Goal: Task Accomplishment & Management: Use online tool/utility

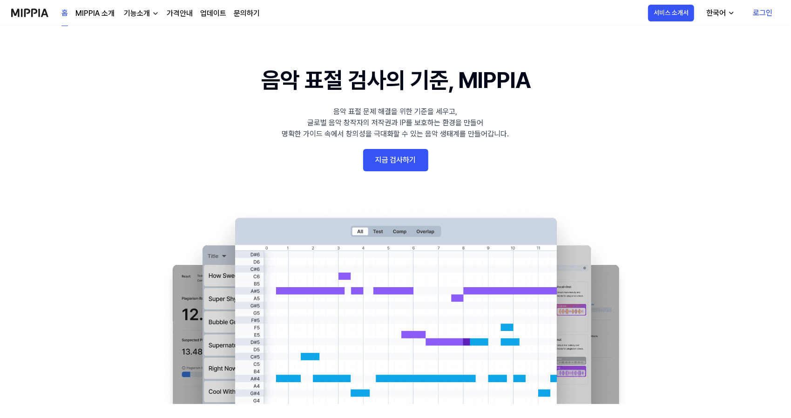
click at [410, 162] on link "지금 검사하기" at bounding box center [395, 160] width 65 height 22
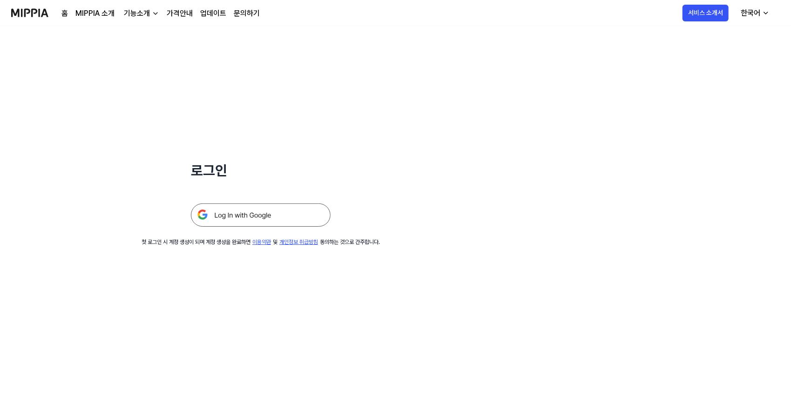
click at [317, 214] on img at bounding box center [261, 214] width 140 height 23
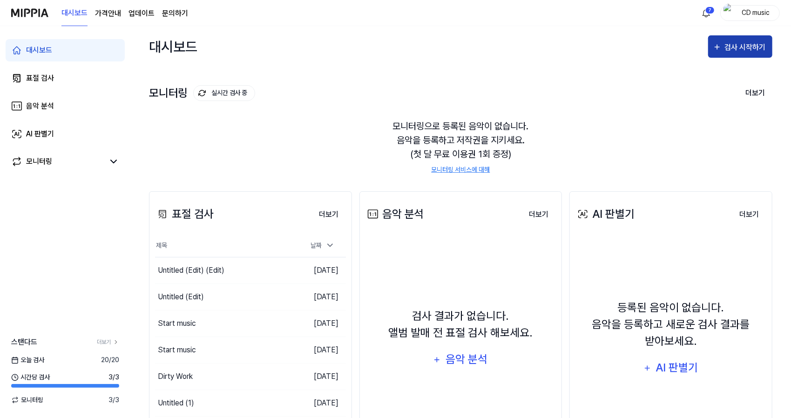
click at [729, 46] on div "검사 시작하기" at bounding box center [745, 47] width 43 height 12
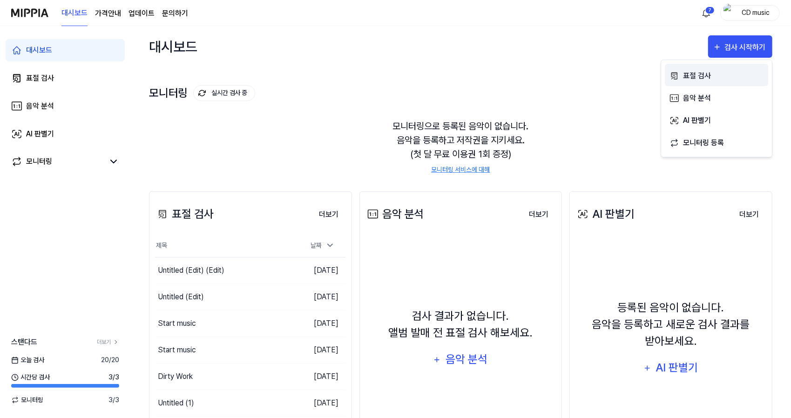
click at [713, 80] on div "표절 검사" at bounding box center [723, 76] width 81 height 12
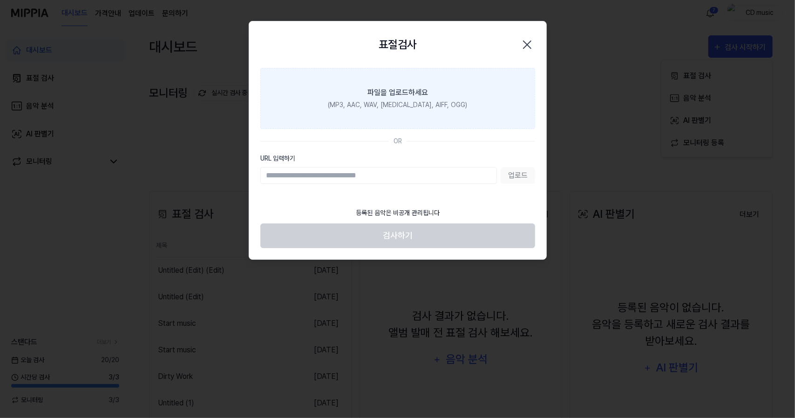
click at [453, 114] on label "파일을 업로드하세요 (MP3, AAC, WAV, [MEDICAL_DATA], AIFF, OGG)" at bounding box center [397, 98] width 275 height 61
click at [0, 0] on input "파일을 업로드하세요 (MP3, AAC, WAV, [MEDICAL_DATA], AIFF, OGG)" at bounding box center [0, 0] width 0 height 0
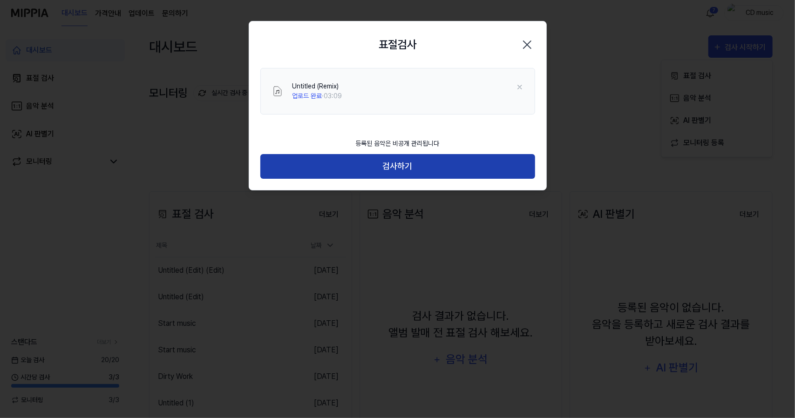
click at [431, 162] on button "검사하기" at bounding box center [397, 166] width 275 height 25
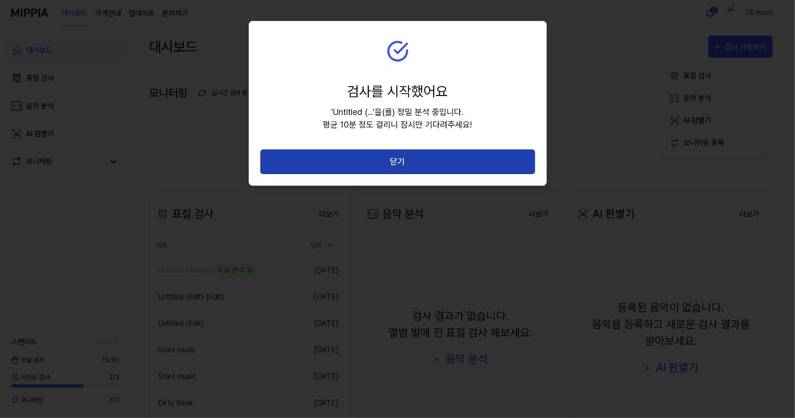
click at [378, 164] on button "닫기" at bounding box center [397, 161] width 275 height 25
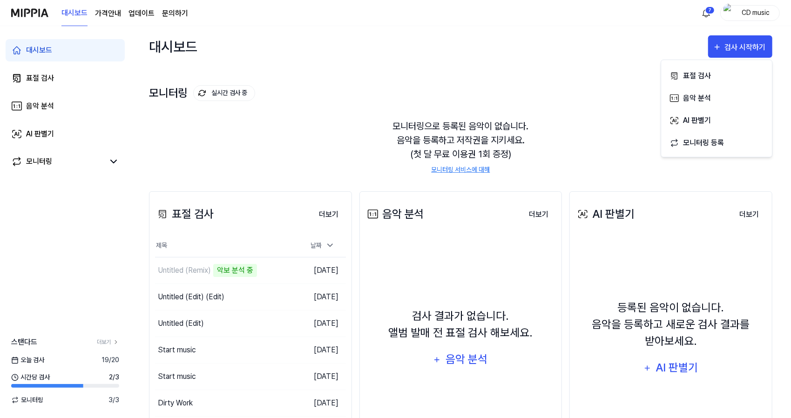
click at [335, 159] on div "모니터링으로 등록된 음악이 없습니다. 음악을 등록하고 저작권을 지키세요. (첫 달 무료 이용권 1회 증정) 모니터링 서비스에 대해" at bounding box center [460, 147] width 623 height 78
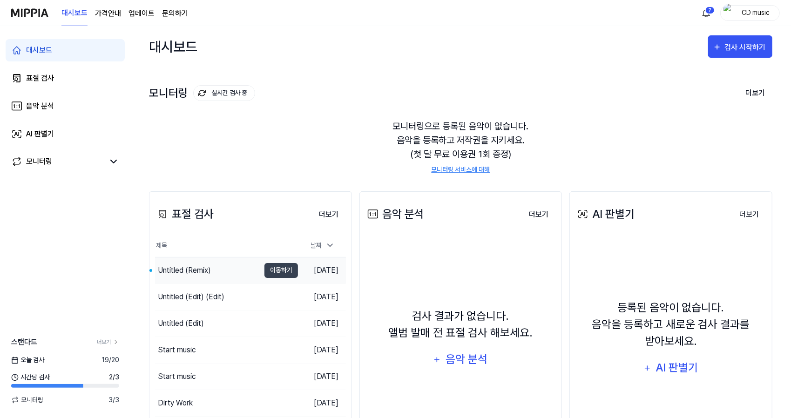
click at [197, 263] on div "Untitled (Remix)" at bounding box center [207, 270] width 105 height 26
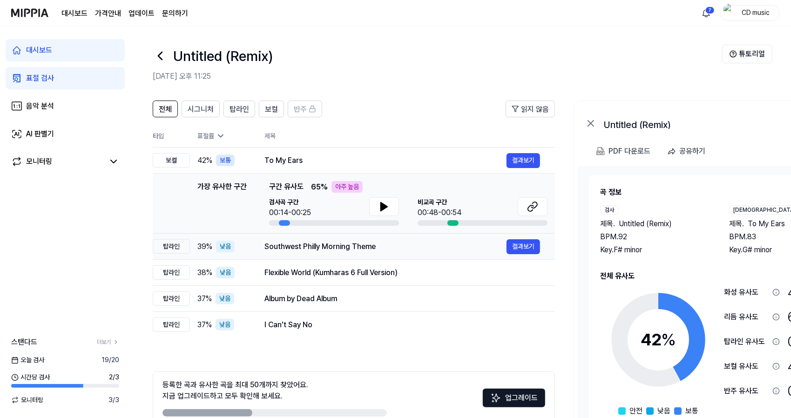
click at [282, 249] on div "Southwest Philly Morning Theme" at bounding box center [385, 246] width 242 height 11
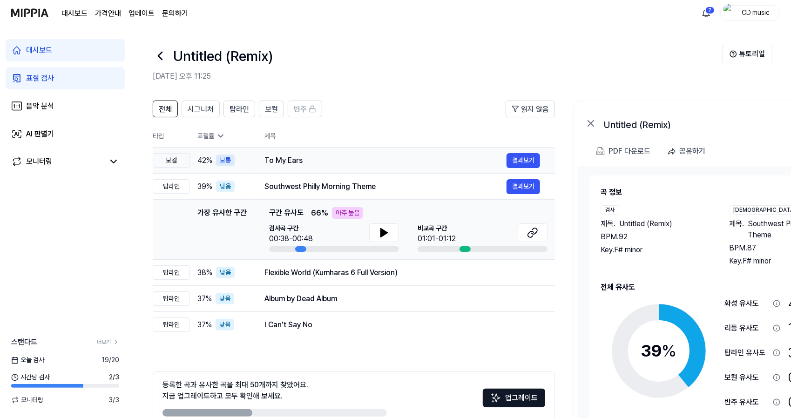
click at [319, 157] on div "To My Ears" at bounding box center [385, 160] width 242 height 11
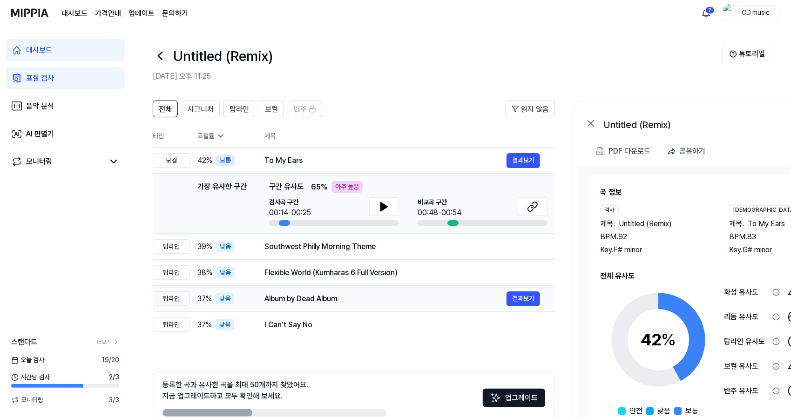
scroll to position [51, 0]
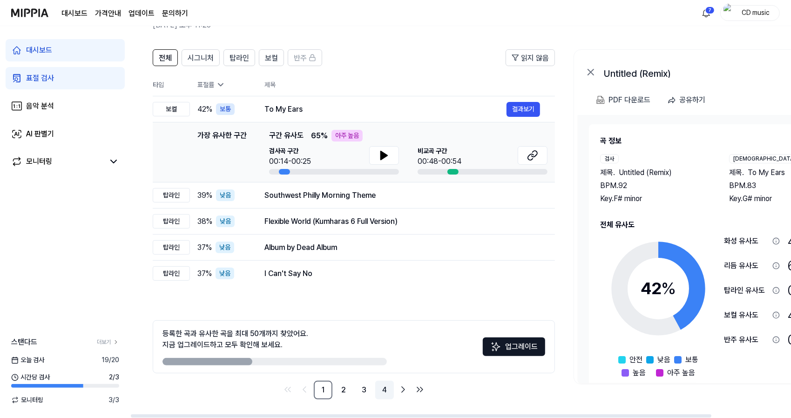
click at [387, 391] on link "4" at bounding box center [384, 390] width 19 height 19
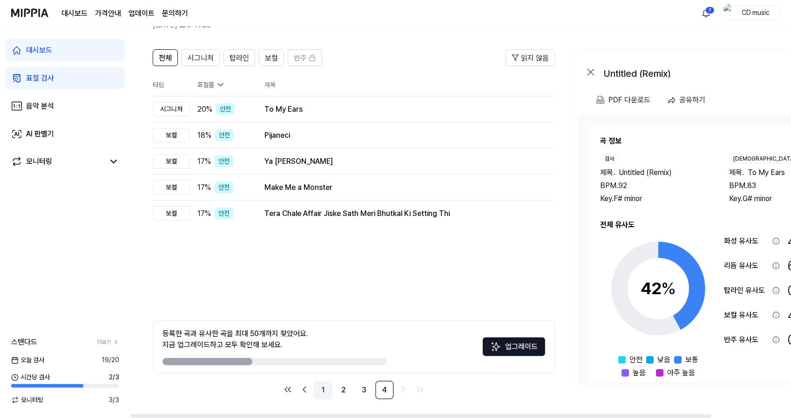
click at [321, 388] on link "1" at bounding box center [323, 390] width 19 height 19
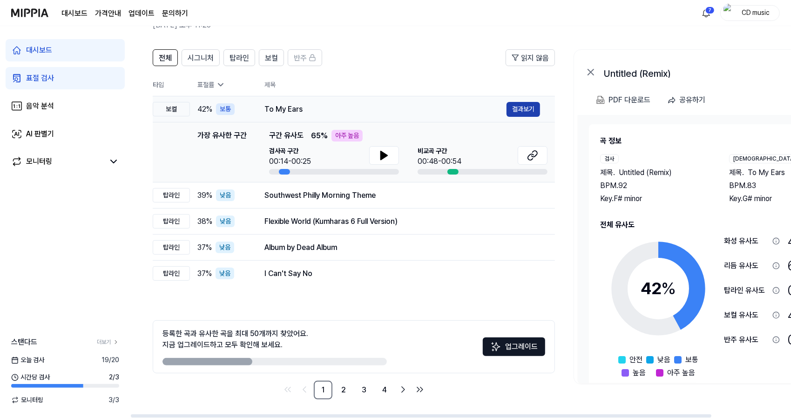
click at [513, 108] on button "결과보기" at bounding box center [523, 109] width 34 height 15
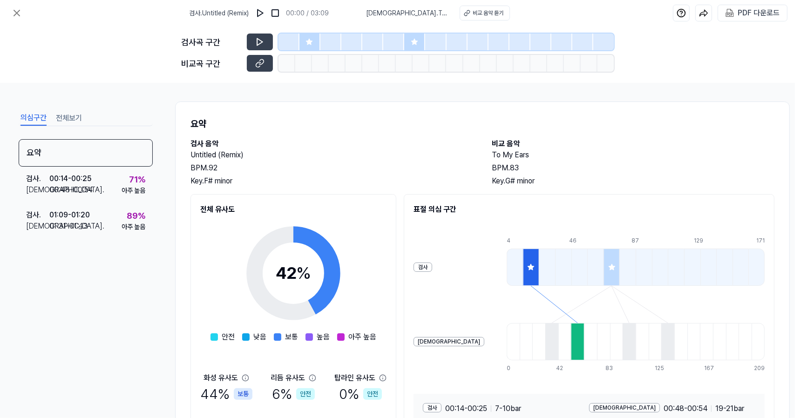
scroll to position [80, 0]
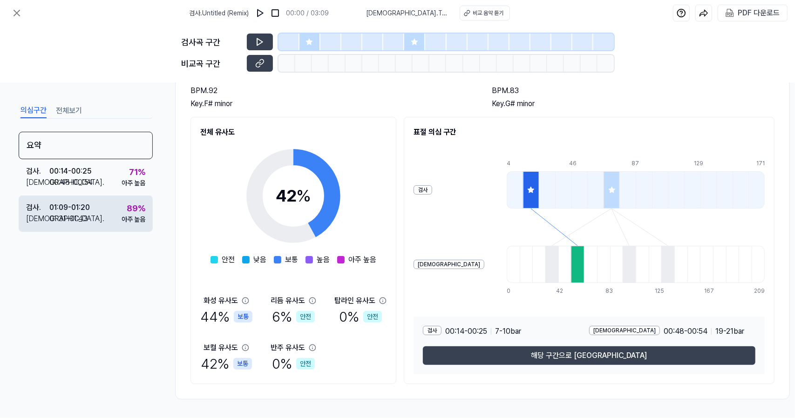
click at [98, 203] on div "검사 . 01:09 - 01:20 비교 . 01:31 - 01:43 89 % 아주 높음" at bounding box center [86, 213] width 134 height 36
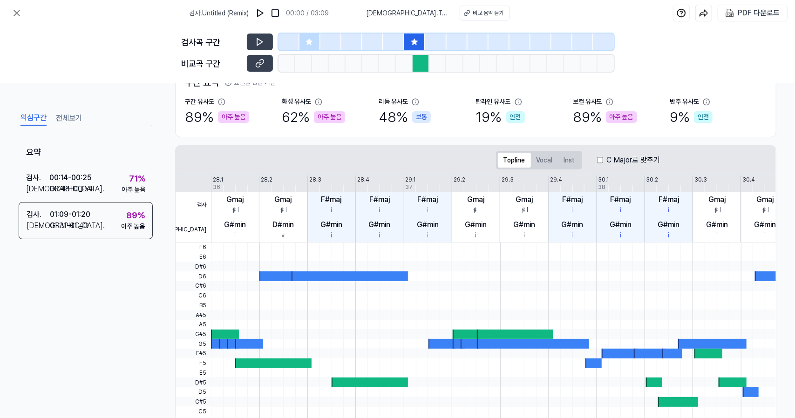
drag, startPoint x: 579, startPoint y: 127, endPoint x: 638, endPoint y: 114, distance: 59.6
click at [638, 114] on div "구간 요약 표절률 판단 기준 구간 유사도 89 % 아주 높음 화성 유사도 62 % 아주 높음 리듬 유사도 48 % 보통 탑라인 유사도 19 %…" at bounding box center [475, 101] width 581 height 71
click at [638, 114] on div "보컬 유사도 89 % 아주 높음" at bounding box center [621, 112] width 97 height 31
drag, startPoint x: 189, startPoint y: 115, endPoint x: 244, endPoint y: 121, distance: 55.3
click at [244, 121] on div "89 % 아주 높음" at bounding box center [217, 117] width 64 height 21
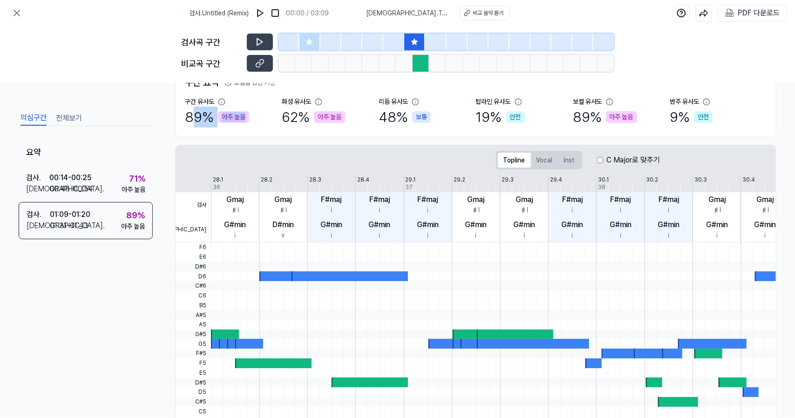
click at [244, 121] on div "아주 높음" at bounding box center [233, 117] width 31 height 12
click at [16, 18] on icon at bounding box center [16, 12] width 11 height 11
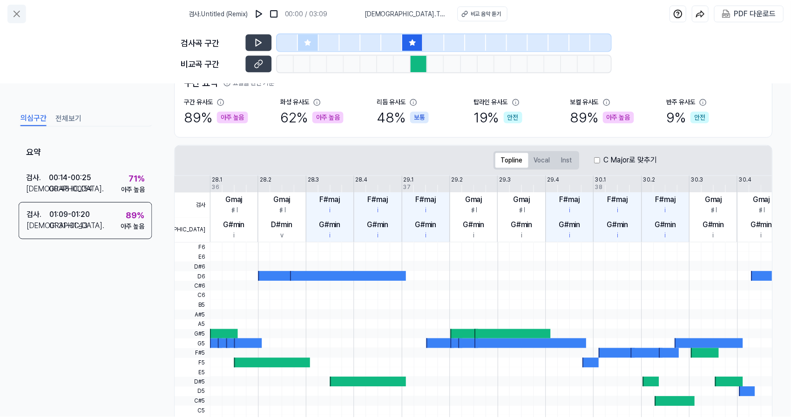
scroll to position [51, 0]
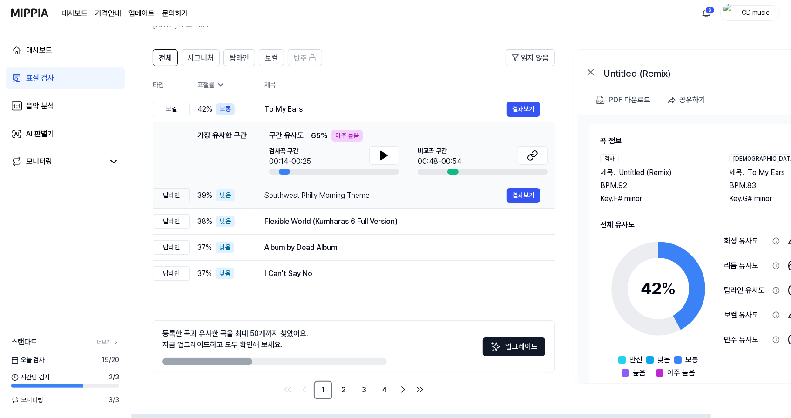
click at [284, 207] on td "Southwest Philly Morning Theme 결과보기" at bounding box center [401, 195] width 305 height 26
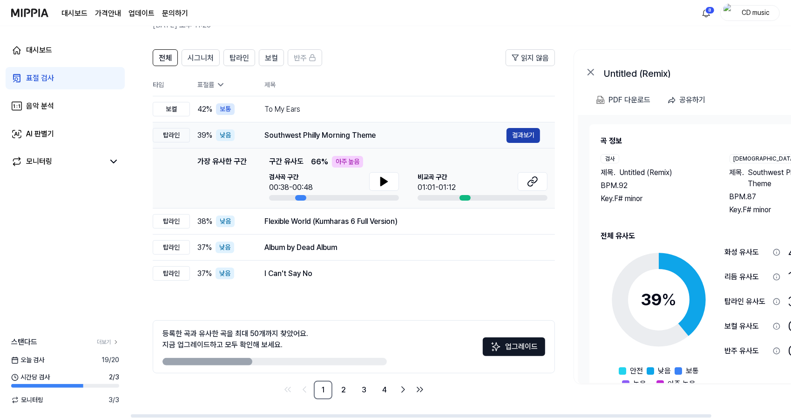
click at [512, 133] on button "결과보기" at bounding box center [523, 135] width 34 height 15
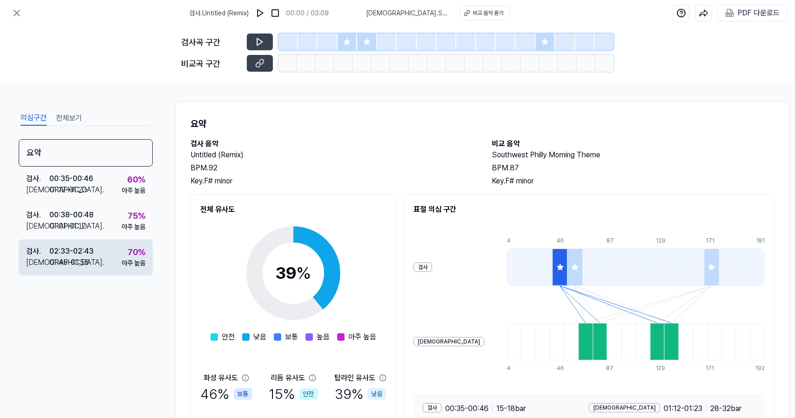
click at [86, 251] on div "02:33 - 02:43" at bounding box center [71, 251] width 44 height 11
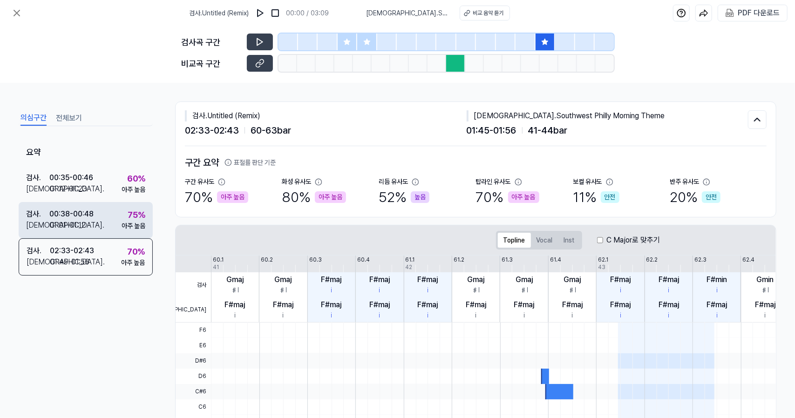
click at [115, 219] on div "검사 . 00:38 - 00:48 비교 . 01:01 - 01:12 75 % 아주 높음" at bounding box center [86, 220] width 134 height 36
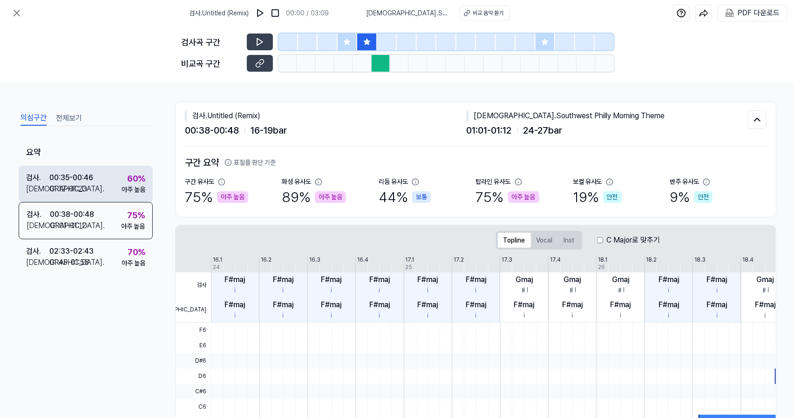
click at [122, 181] on div "60 % 아주 높음" at bounding box center [133, 183] width 24 height 22
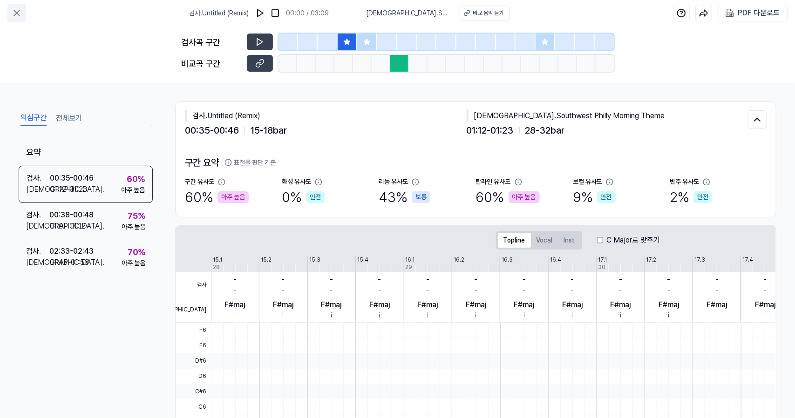
click at [23, 15] on button at bounding box center [16, 13] width 19 height 19
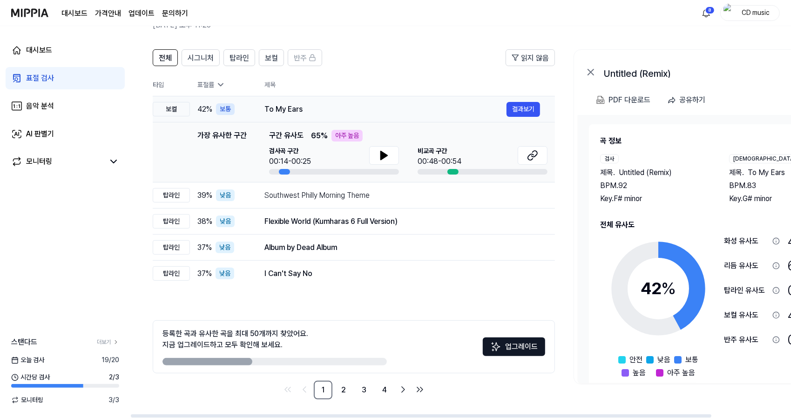
click at [334, 105] on div "To My Ears" at bounding box center [385, 109] width 242 height 11
click at [324, 199] on div "Southwest Philly Morning Theme" at bounding box center [385, 195] width 242 height 11
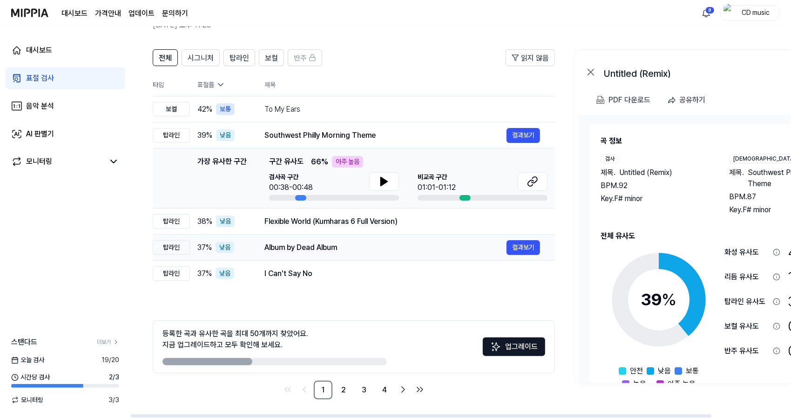
click at [328, 238] on td "Album by Dead Album 결과보기" at bounding box center [401, 248] width 305 height 26
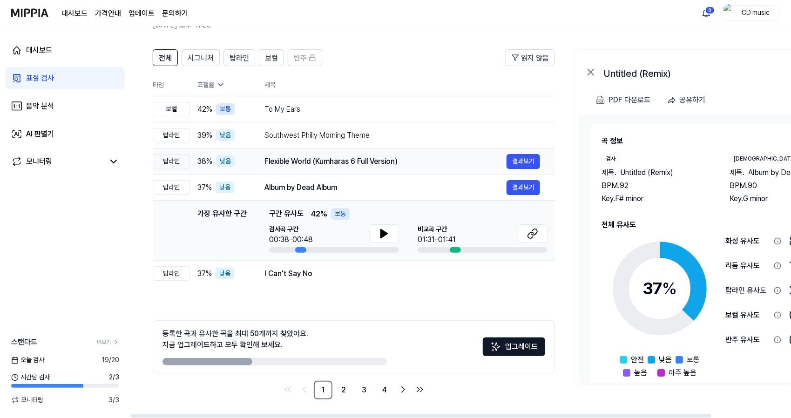
click at [365, 170] on td "Flexible World (Kumharas 6 Full Version) 결과보기" at bounding box center [401, 161] width 305 height 26
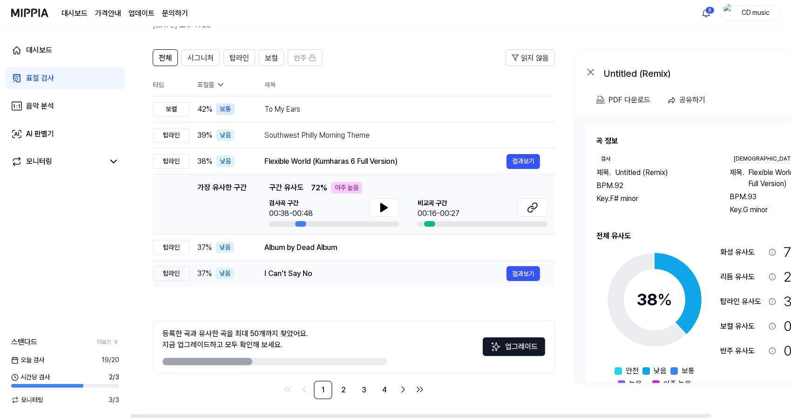
click at [337, 281] on td "I Can't Say No 결과보기" at bounding box center [401, 274] width 305 height 26
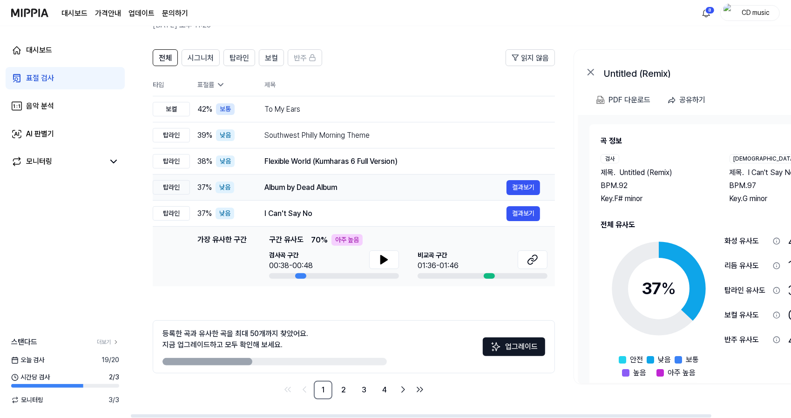
click at [383, 182] on div "Album by Dead Album" at bounding box center [385, 187] width 242 height 11
